Goal: Transaction & Acquisition: Purchase product/service

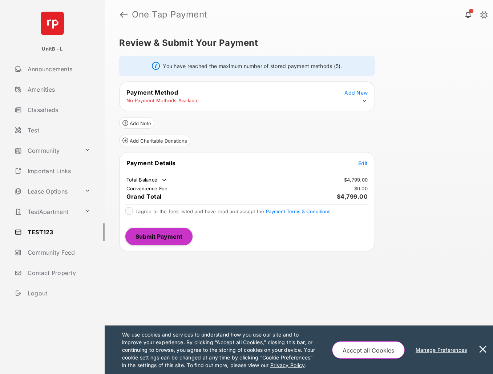
click at [120, 16] on link at bounding box center [124, 14] width 8 height 17
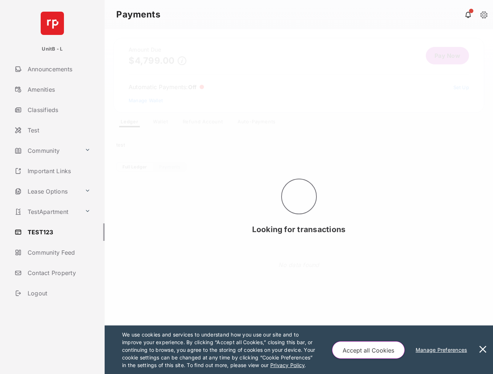
click at [482, 350] on button at bounding box center [483, 349] width 15 height 48
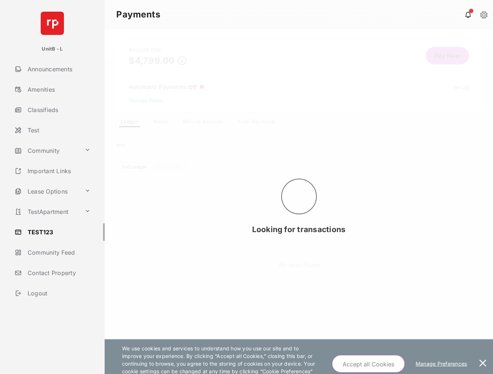
click at [483, 347] on main "Payments Amount Due $4,799.00 Pay Now Automatic Payments : Off Set Up Manage Wa…" at bounding box center [299, 187] width 389 height 374
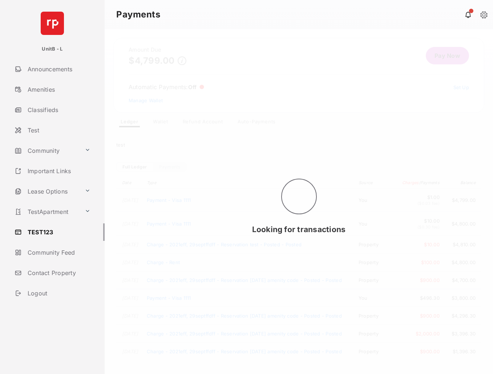
click at [409, 163] on div "Looking for transactions" at bounding box center [299, 201] width 389 height 345
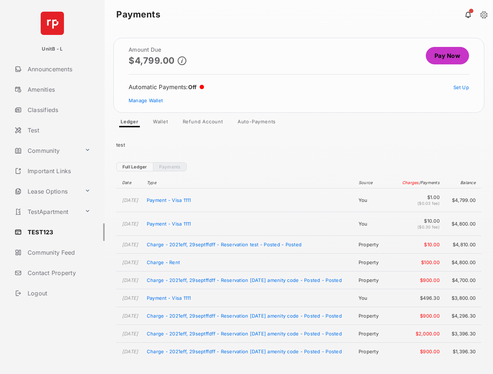
click at [163, 122] on link "Wallet" at bounding box center [160, 122] width 27 height 9
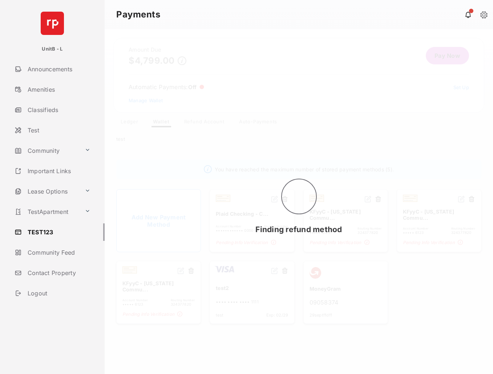
click at [439, 299] on div "Finding refund method" at bounding box center [299, 201] width 389 height 345
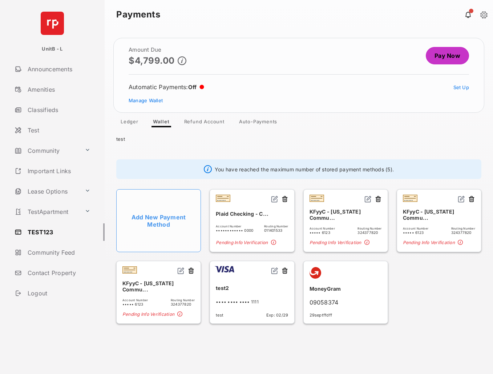
click at [460, 58] on link "Pay Now" at bounding box center [447, 55] width 43 height 17
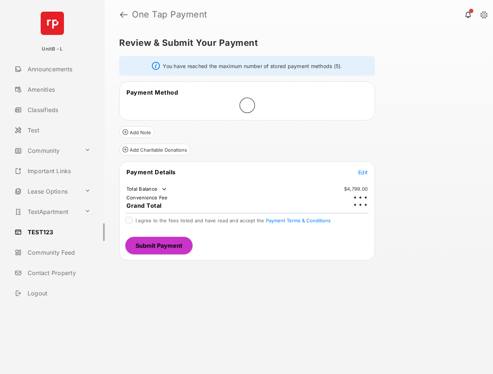
click at [449, 56] on div "Review & Submit Your Payment You have reached the maximum number of stored paym…" at bounding box center [299, 201] width 389 height 345
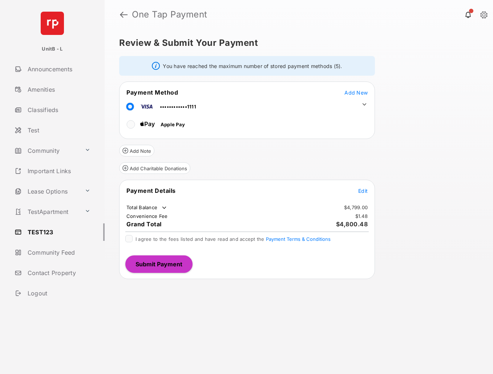
click at [362, 189] on span "Edit" at bounding box center [362, 191] width 9 height 6
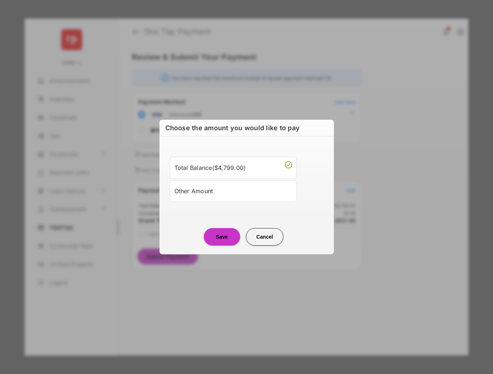
click at [212, 184] on li "Other Amount" at bounding box center [233, 191] width 127 height 22
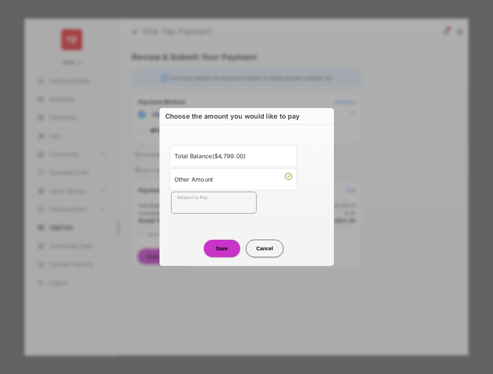
click at [212, 197] on input "Amount to Pay" at bounding box center [213, 203] width 85 height 22
type input "**"
click at [230, 245] on button "Save" at bounding box center [222, 248] width 36 height 17
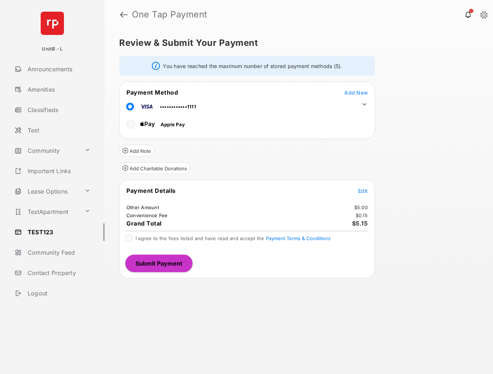
click at [144, 242] on div "I agree to the fees listed and have read and accept the Payment Terms & Conditi…" at bounding box center [233, 238] width 195 height 9
click at [159, 257] on button "Submit Payment" at bounding box center [158, 262] width 67 height 17
click at [163, 235] on span "I agree to the fees listed and have read and accept the Payment Terms & Conditi…" at bounding box center [233, 238] width 195 height 6
click at [161, 240] on span "I agree to the fees listed and have read and accept the Payment Terms & Conditi…" at bounding box center [233, 238] width 195 height 6
click at [163, 238] on span "I agree to the fees listed and have read and accept the Payment Terms & Conditi…" at bounding box center [233, 238] width 195 height 6
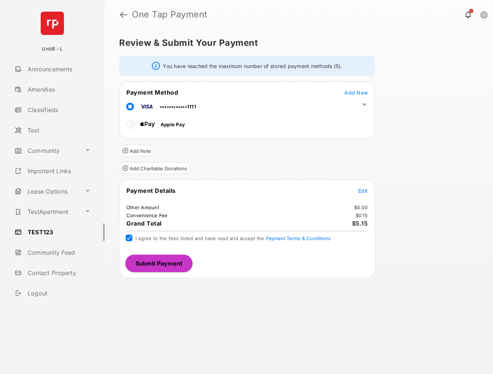
click at [168, 256] on button "Submit Payment" at bounding box center [158, 262] width 67 height 17
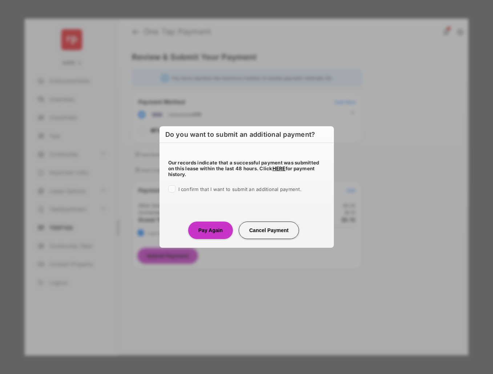
click at [216, 192] on label "I confirm that I want to submit an additional payment." at bounding box center [239, 188] width 123 height 7
click at [203, 225] on button "Pay Again" at bounding box center [210, 229] width 45 height 17
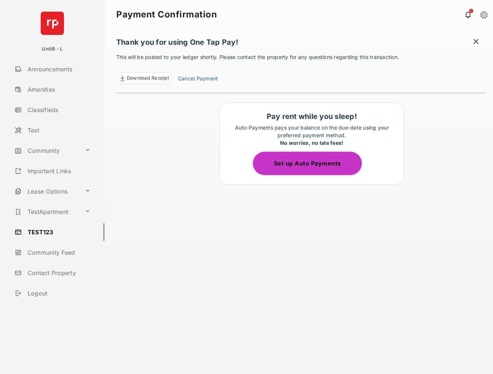
click at [482, 39] on h1 "Thank you for using One Tap Pay!" at bounding box center [300, 44] width 369 height 12
click at [478, 41] on span at bounding box center [475, 42] width 7 height 9
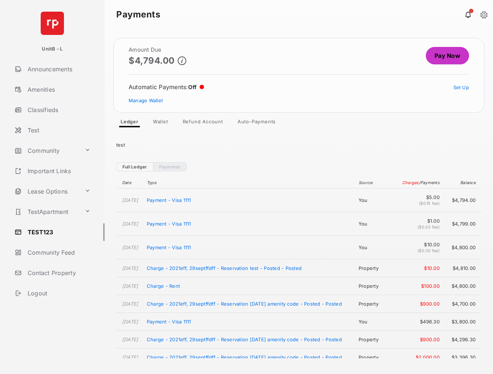
click at [460, 53] on link "Pay Now" at bounding box center [447, 55] width 43 height 17
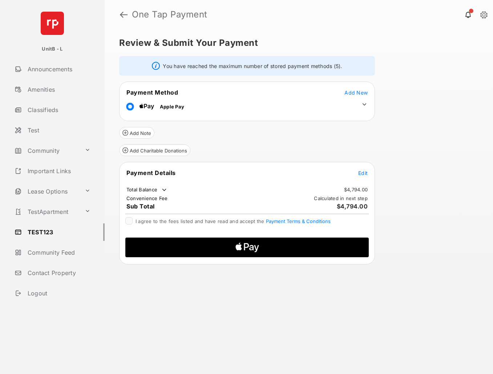
click at [362, 172] on span "Edit" at bounding box center [362, 173] width 9 height 6
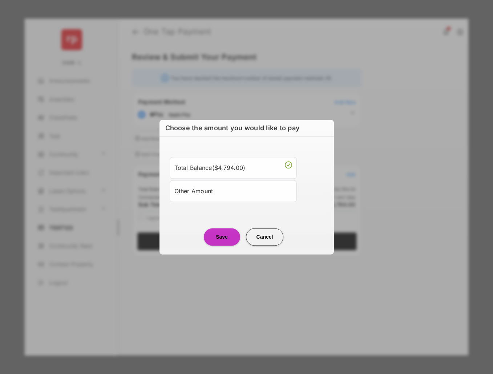
click at [251, 188] on div "Other Amount" at bounding box center [233, 191] width 118 height 12
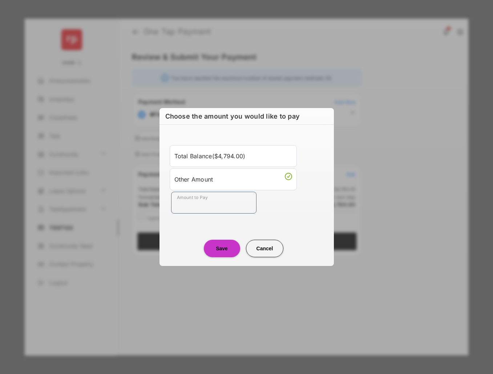
click at [246, 205] on input "Amount to Pay" at bounding box center [213, 203] width 85 height 22
type input "**"
click at [229, 247] on button "Save" at bounding box center [222, 248] width 36 height 17
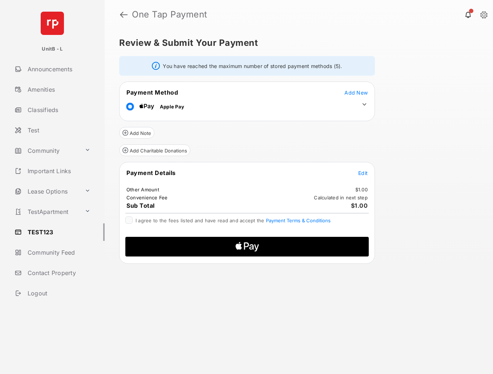
click at [168, 221] on span "I agree to the fees listed and have read and accept the Payment Terms & Conditi…" at bounding box center [233, 220] width 195 height 6
click at [256, 252] on icon "Apple Logo" at bounding box center [247, 247] width 116 height 20
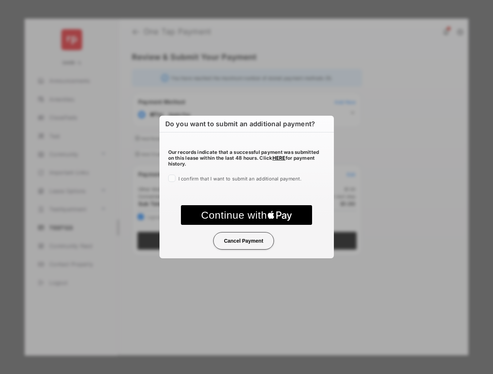
click at [246, 182] on label "I confirm that I want to submit an additional payment." at bounding box center [239, 177] width 123 height 7
click at [257, 220] on text "Continue with" at bounding box center [234, 215] width 66 height 12
